Goal: Task Accomplishment & Management: Complete application form

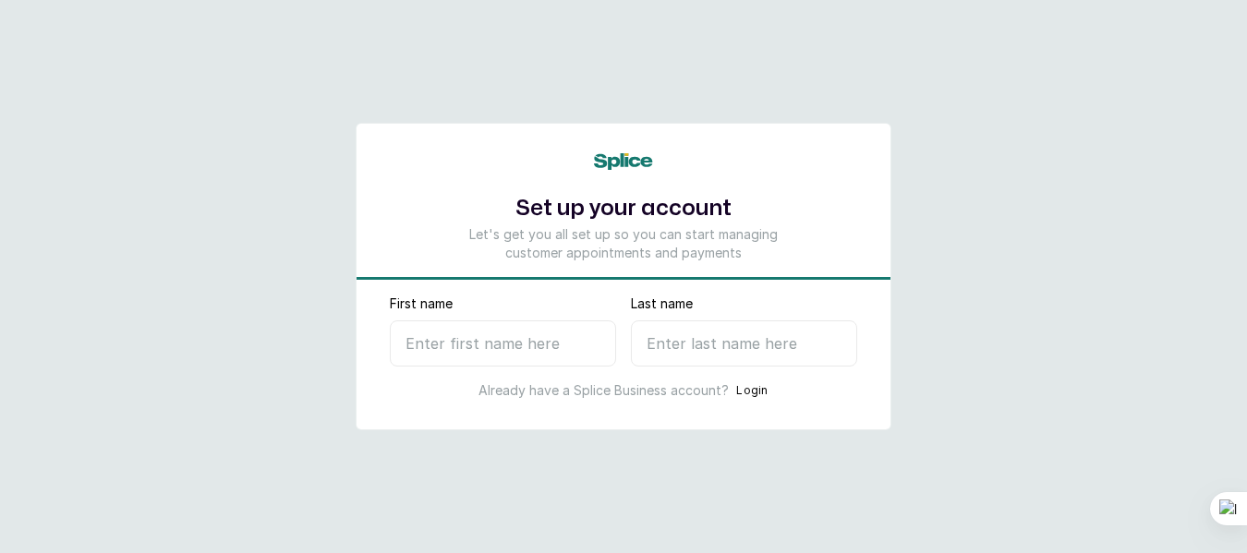
click at [536, 350] on input "First name" at bounding box center [503, 344] width 226 height 46
type input "[PERSON_NAME]"
click at [667, 345] on input "Last name" at bounding box center [744, 344] width 226 height 46
type input "Y"
select select "NG"
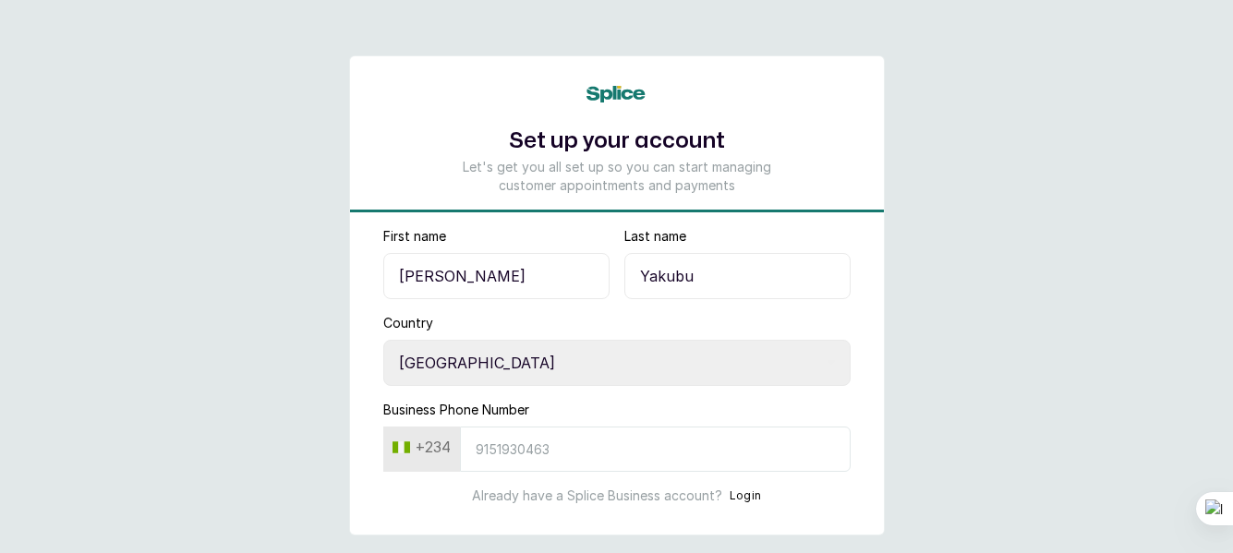
type input "Yakubu"
click at [507, 453] on input "Business Phone Number" at bounding box center [655, 449] width 391 height 45
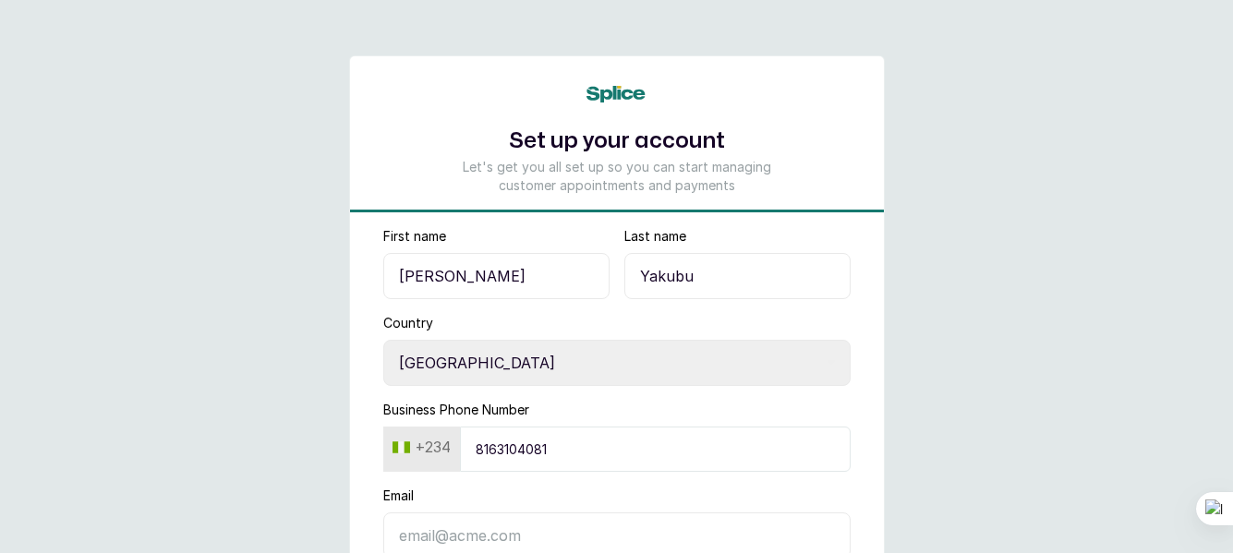
type input "8163104081"
click at [577, 526] on input "Email" at bounding box center [616, 536] width 467 height 46
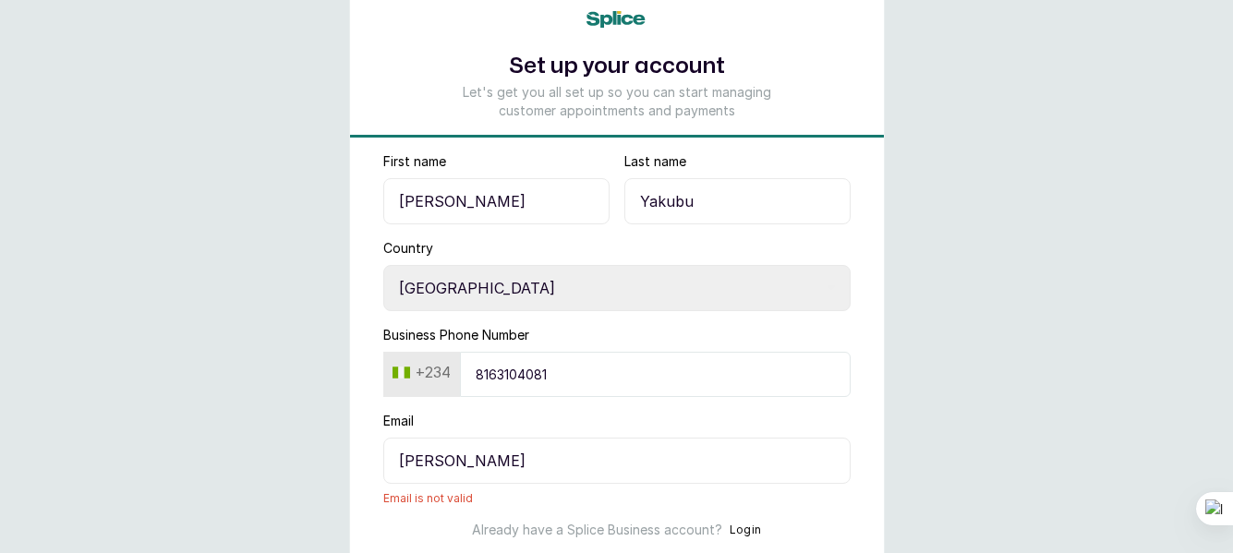
scroll to position [78, 0]
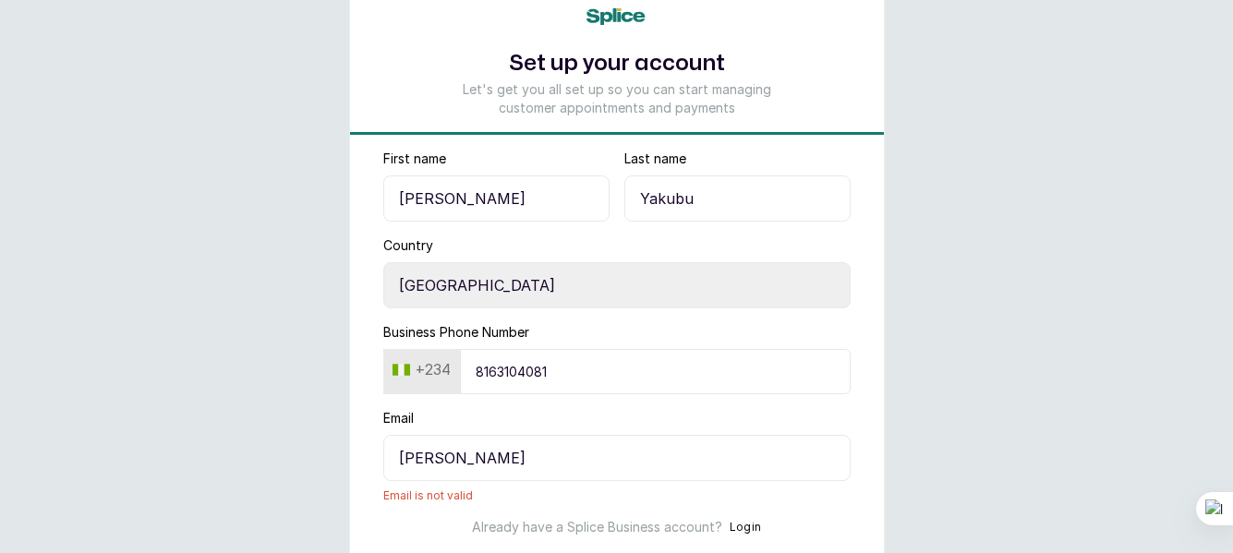
click at [554, 468] on input "[PERSON_NAME]" at bounding box center [616, 458] width 467 height 46
type input "j"
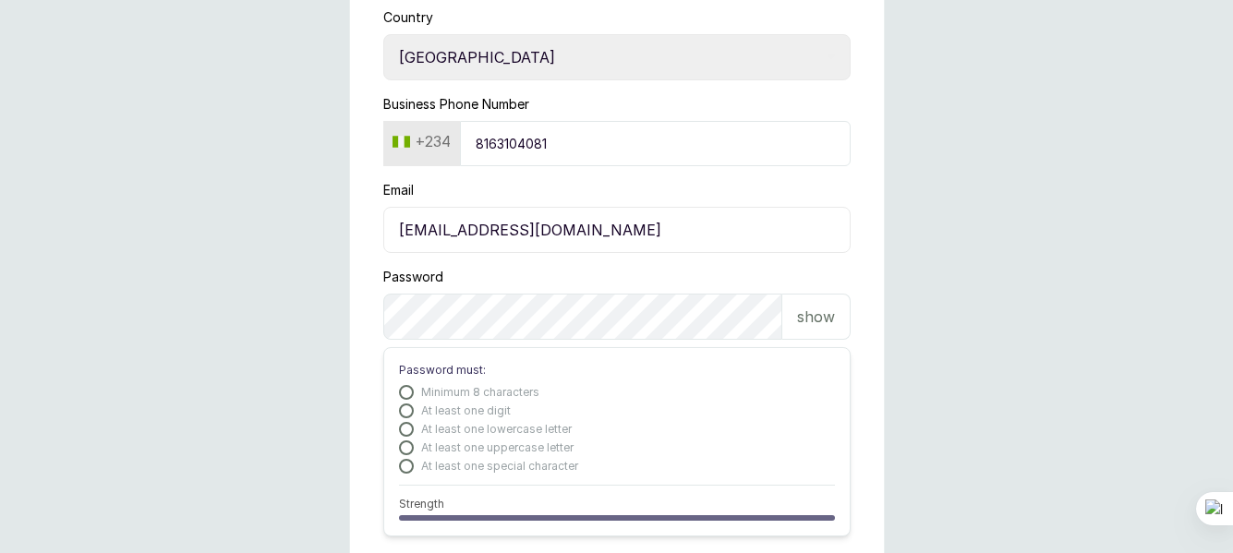
scroll to position [311, 0]
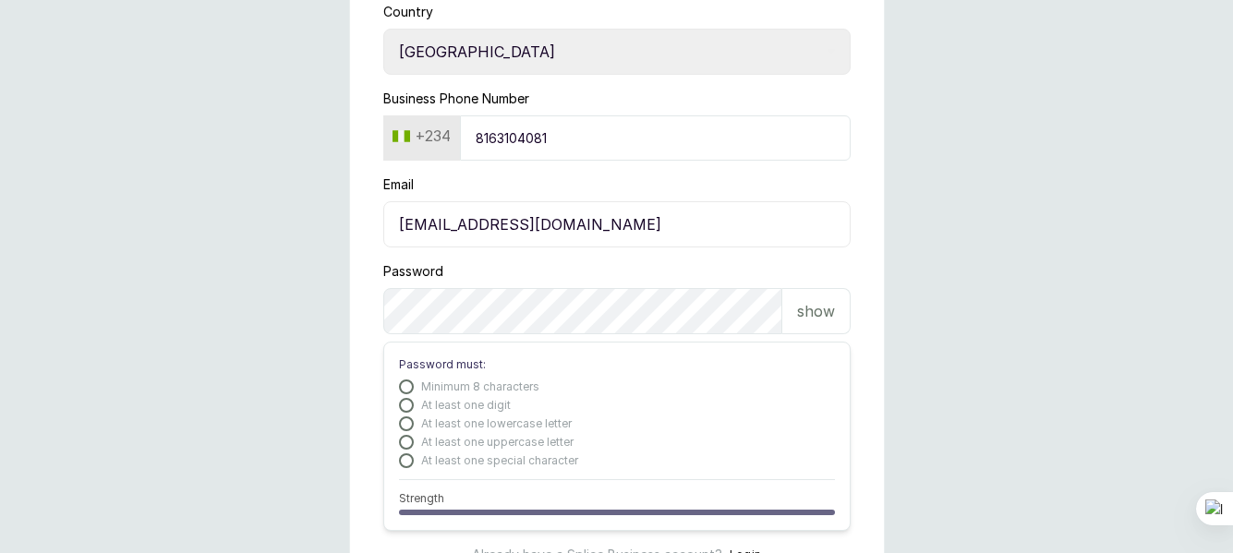
type input "[EMAIL_ADDRESS][DOMAIN_NAME]"
click at [821, 308] on p "show" at bounding box center [816, 311] width 38 height 22
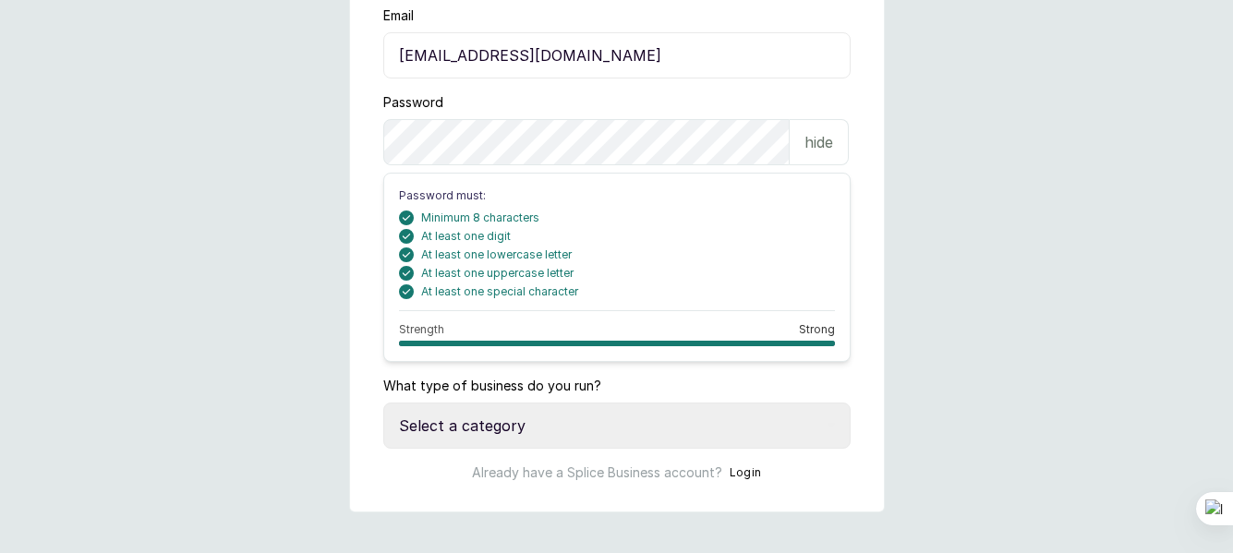
scroll to position [495, 0]
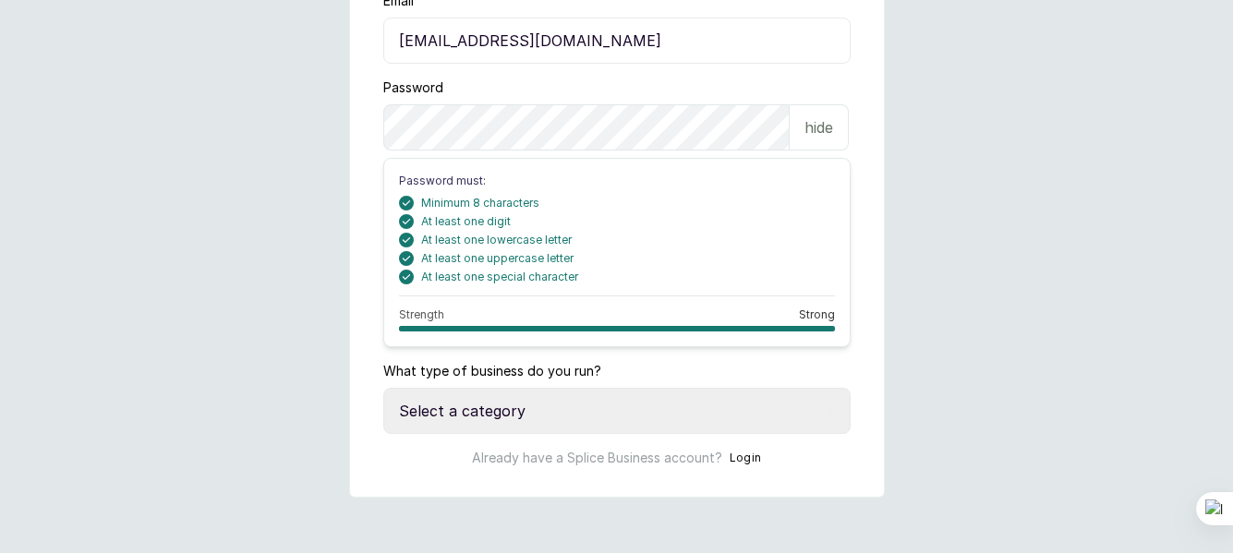
click at [579, 416] on select "Select a category I have more than one location I manage a team of beauty profe…" at bounding box center [616, 411] width 467 height 46
click at [830, 405] on select "Select a category I have more than one location I manage a team of beauty profe…" at bounding box center [616, 411] width 467 height 46
